Goal: Task Accomplishment & Management: Use online tool/utility

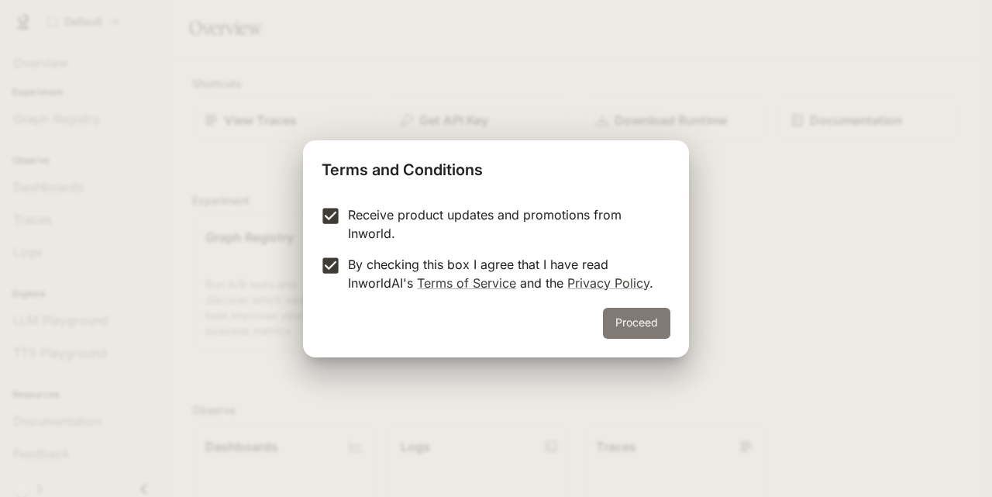
click at [619, 325] on button "Proceed" at bounding box center [636, 323] width 67 height 31
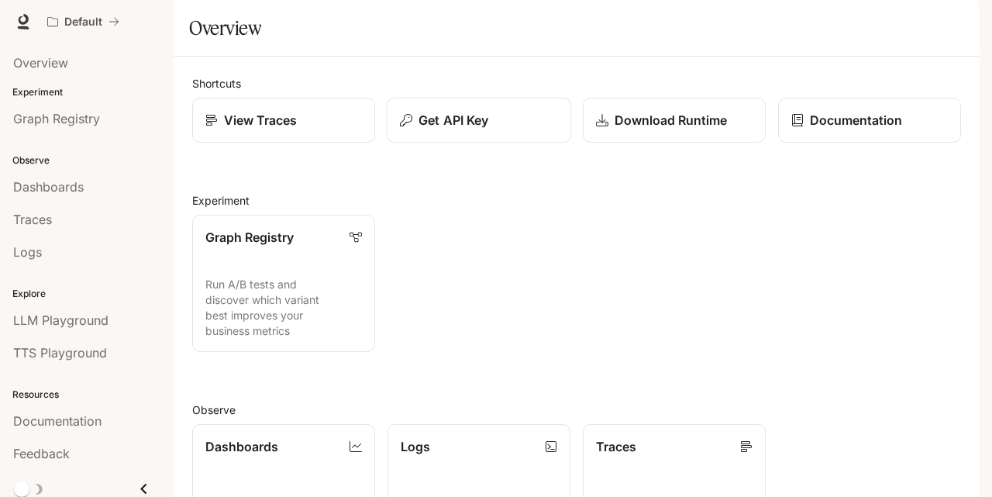
click at [444, 129] on p "Get API Key" at bounding box center [453, 120] width 70 height 19
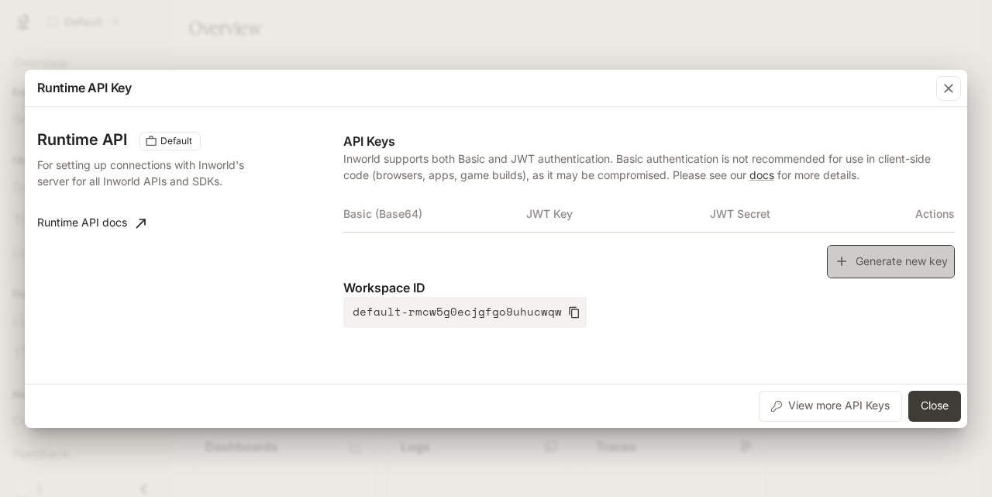
click at [869, 265] on button "Generate new key" at bounding box center [891, 261] width 128 height 33
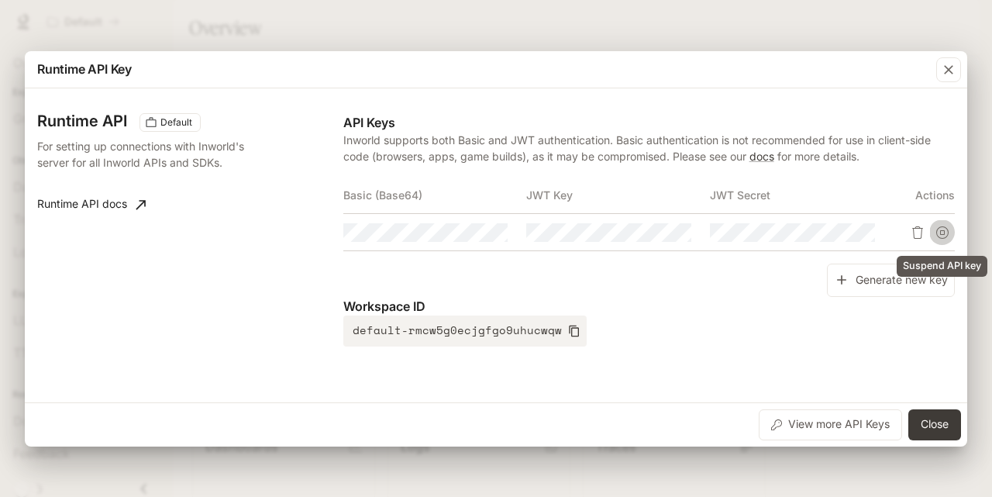
click at [940, 233] on icon "Suspend API key" at bounding box center [942, 232] width 12 height 12
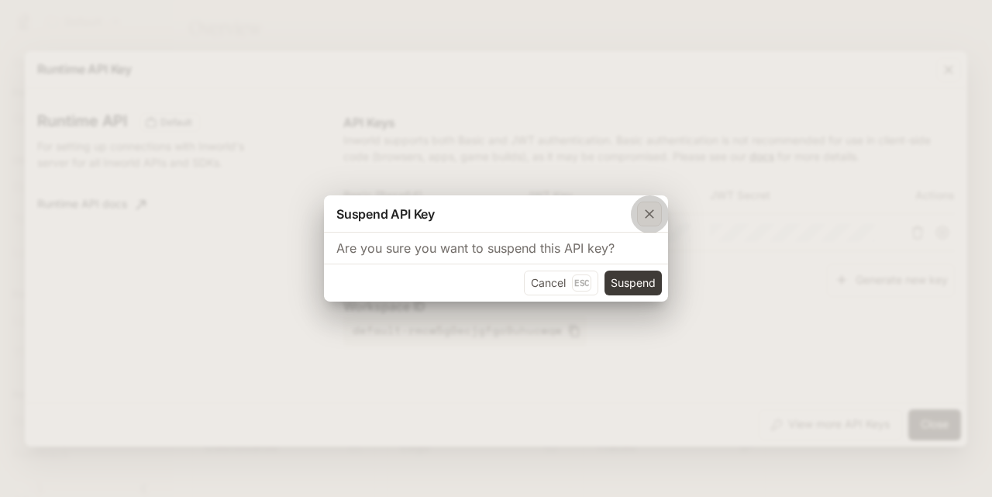
click at [652, 213] on icon "button" at bounding box center [648, 213] width 15 height 15
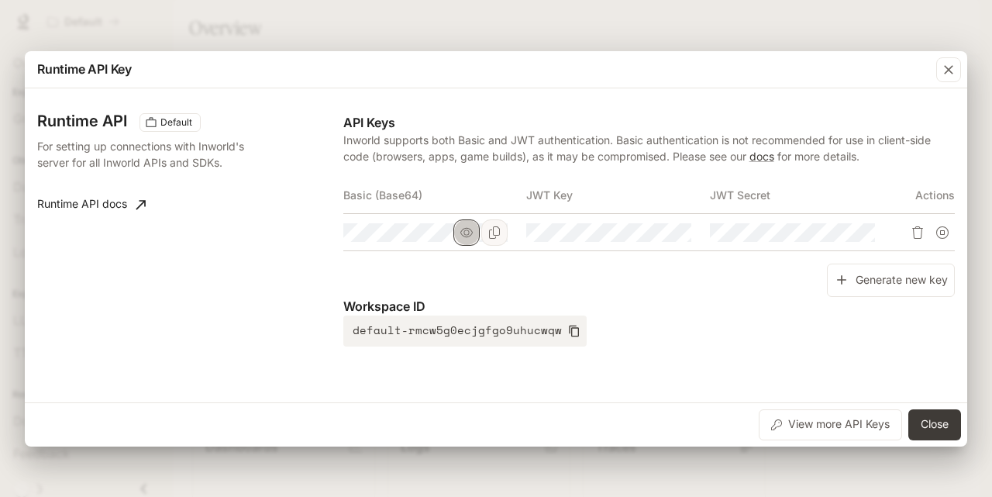
click at [467, 233] on icon "button" at bounding box center [466, 232] width 12 height 12
click at [648, 240] on button "button" at bounding box center [650, 232] width 26 height 26
click at [826, 232] on button "button" at bounding box center [833, 232] width 26 height 26
click at [828, 232] on icon "button" at bounding box center [833, 232] width 12 height 10
click at [648, 232] on icon "button" at bounding box center [650, 232] width 12 height 12
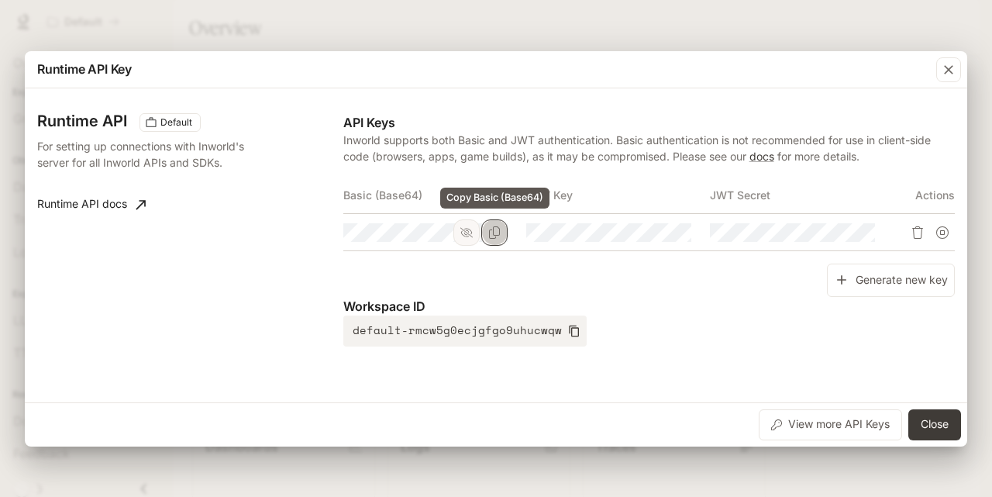
click at [493, 231] on icon "Copy Basic (Base64)" at bounding box center [494, 232] width 11 height 12
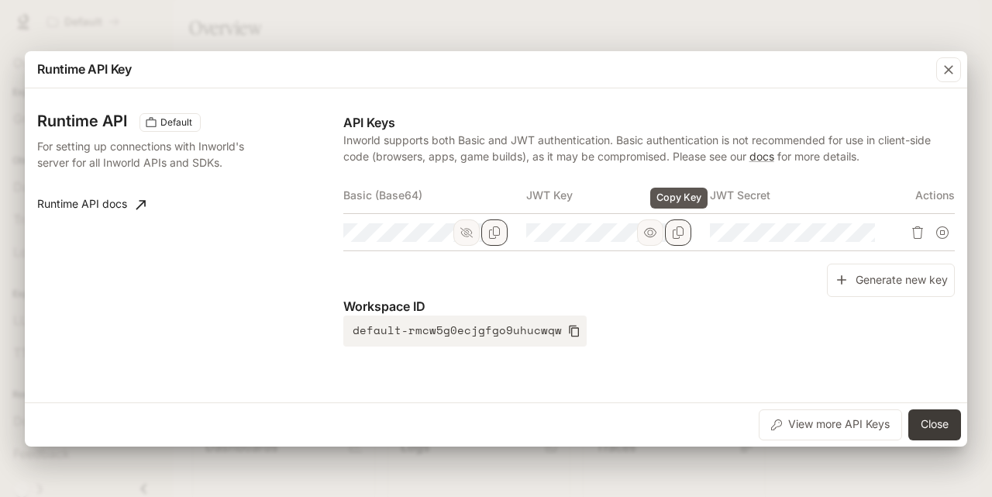
click at [674, 233] on icon "Copy Key" at bounding box center [678, 232] width 12 height 12
click at [855, 232] on icon "Copy Secret" at bounding box center [861, 232] width 12 height 12
click at [643, 230] on button "button" at bounding box center [650, 232] width 26 height 26
click at [837, 231] on icon "button" at bounding box center [833, 232] width 12 height 12
click at [0, 0] on icon "Copy Key" at bounding box center [0, 0] width 0 height 0
